Goal: Task Accomplishment & Management: Manage account settings

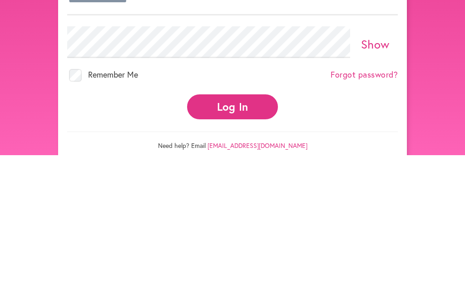
click at [378, 175] on link "Show" at bounding box center [375, 182] width 29 height 15
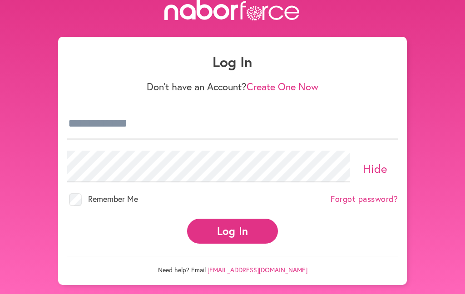
scroll to position [48, 0]
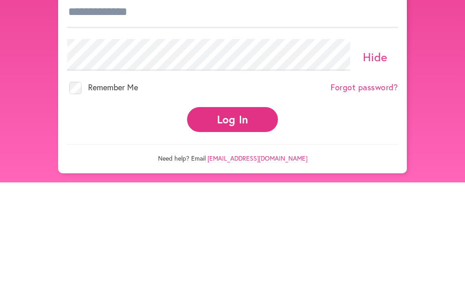
click at [134, 194] on div "Remember Me" at bounding box center [102, 200] width 71 height 13
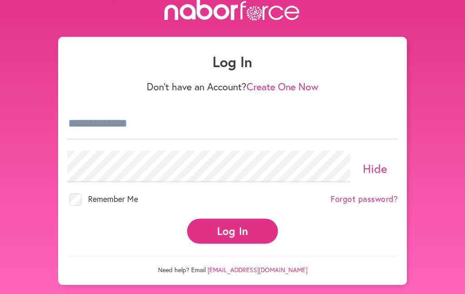
click at [239, 219] on button "Log In" at bounding box center [232, 231] width 91 height 25
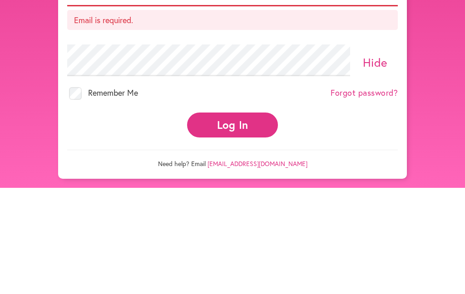
click at [192, 188] on div "Remember Me Forgot password?" at bounding box center [232, 200] width 331 height 25
click at [139, 188] on div "Remember Me Forgot password?" at bounding box center [232, 200] width 331 height 25
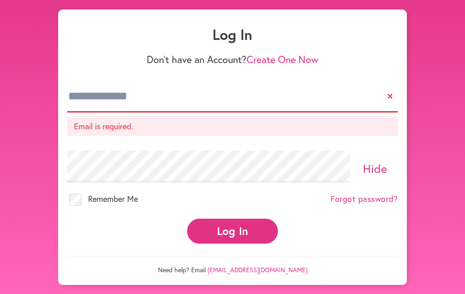
click at [162, 116] on p "Email is required." at bounding box center [232, 126] width 331 height 20
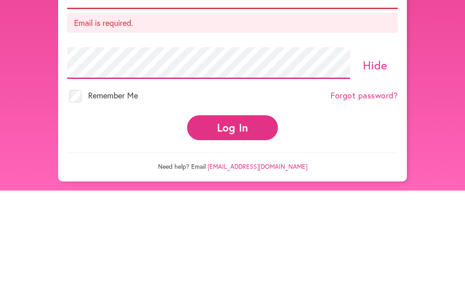
click at [233, 219] on button "Log In" at bounding box center [232, 231] width 91 height 25
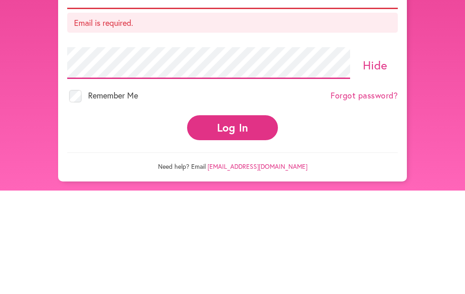
click at [233, 219] on button "Log In" at bounding box center [232, 231] width 91 height 25
